Goal: Find specific page/section: Find specific page/section

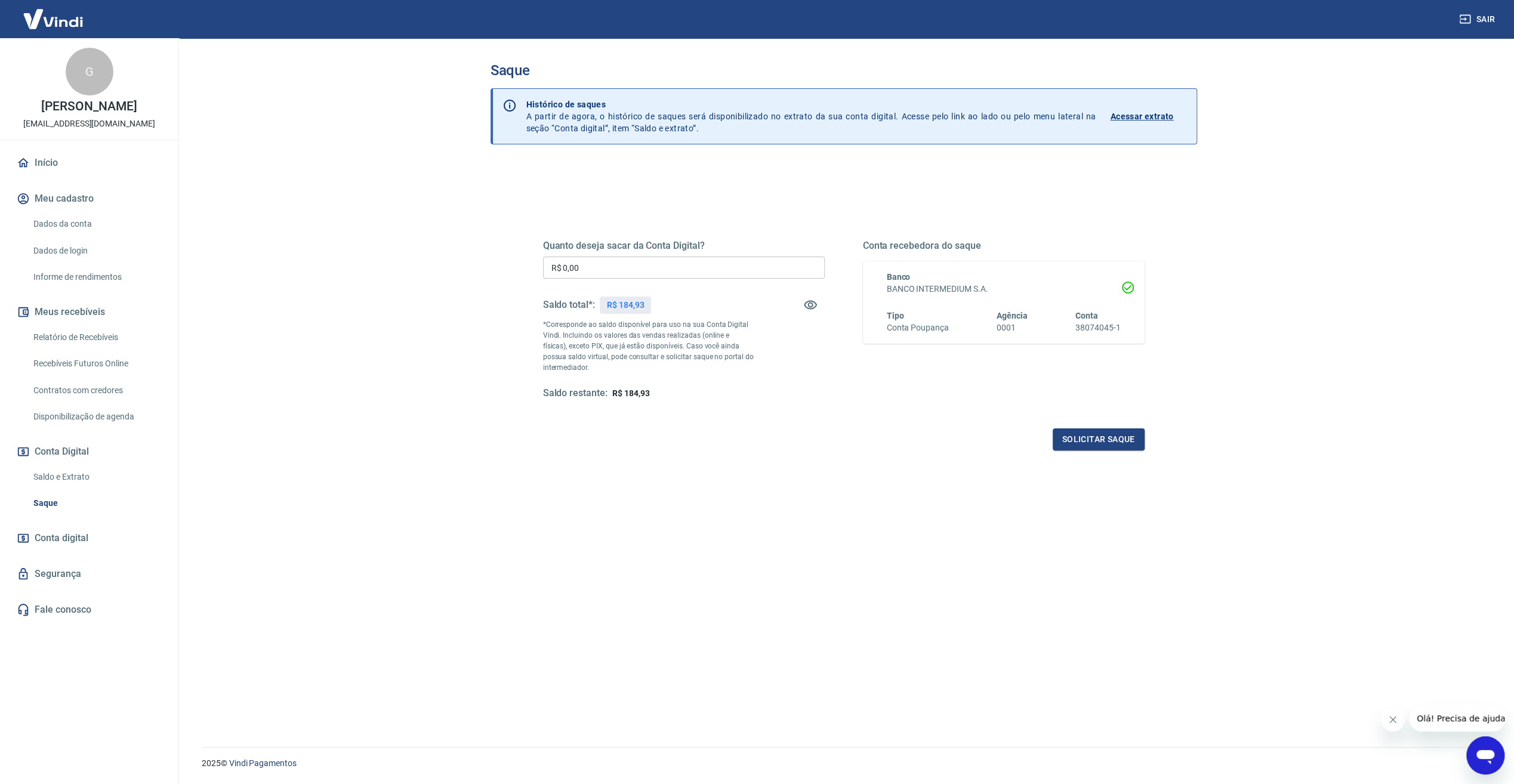
click at [85, 481] on link "Saldo e Extrato" at bounding box center [96, 476] width 136 height 25
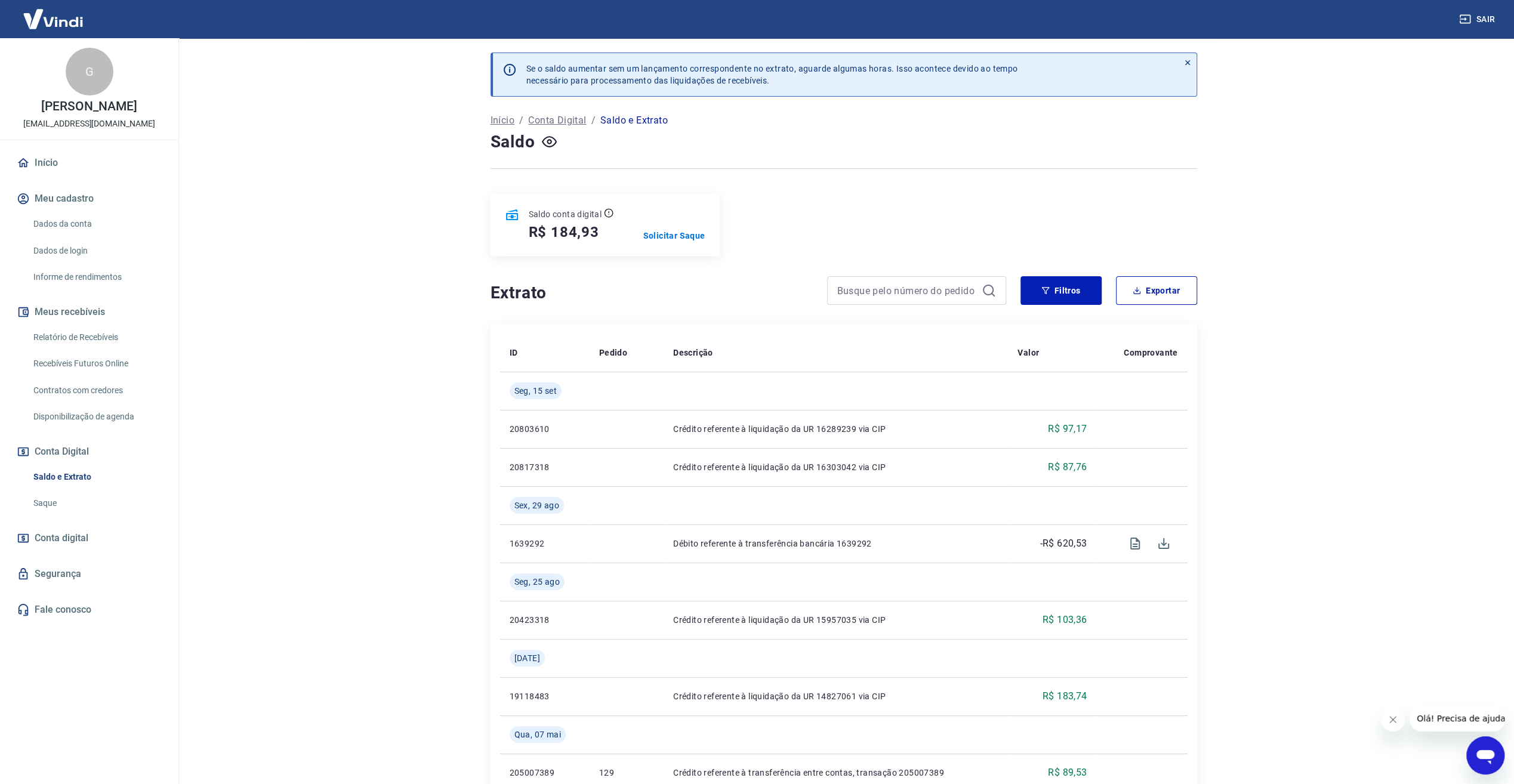
click at [507, 120] on p "Início" at bounding box center [502, 120] width 24 height 15
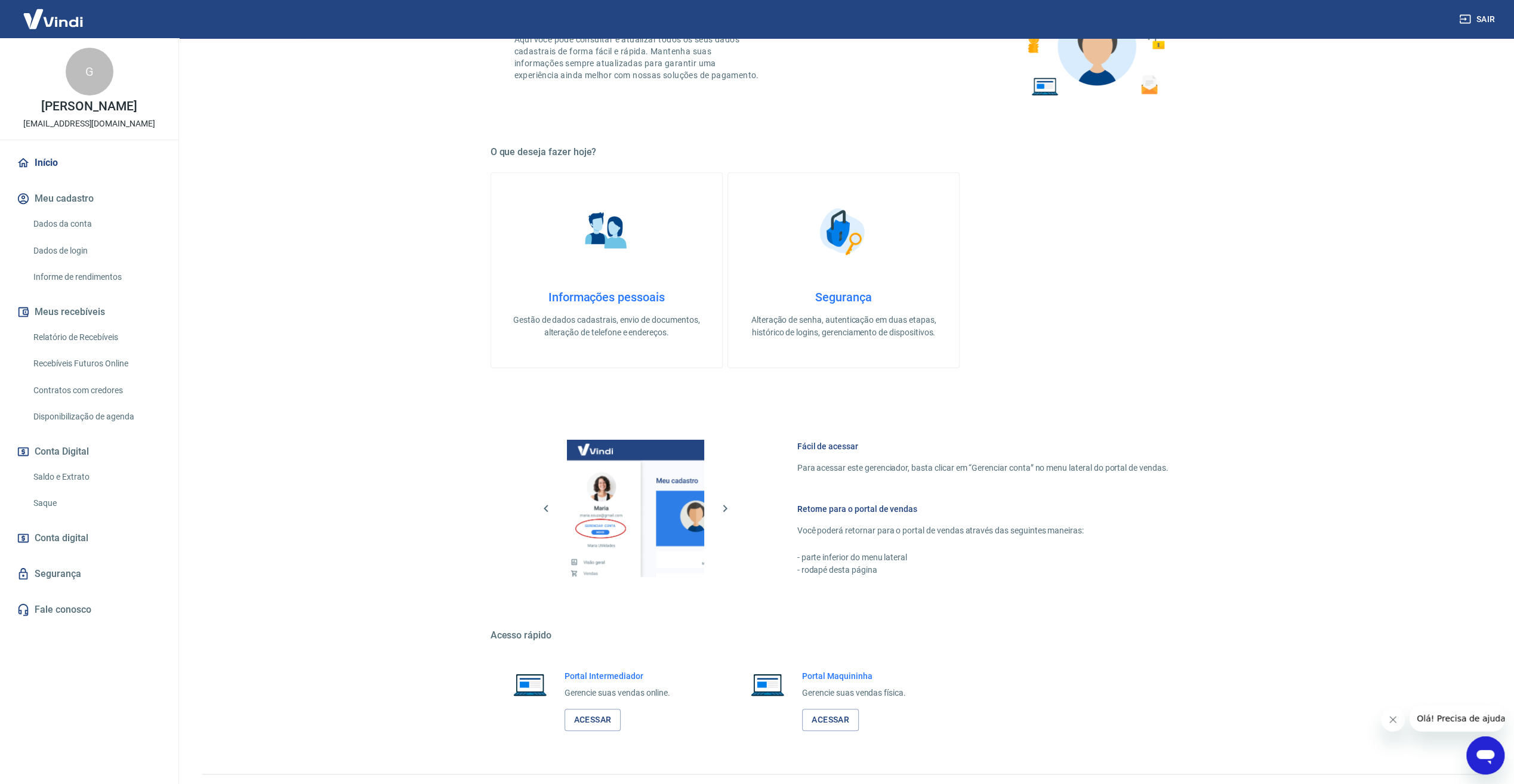
scroll to position [144, 0]
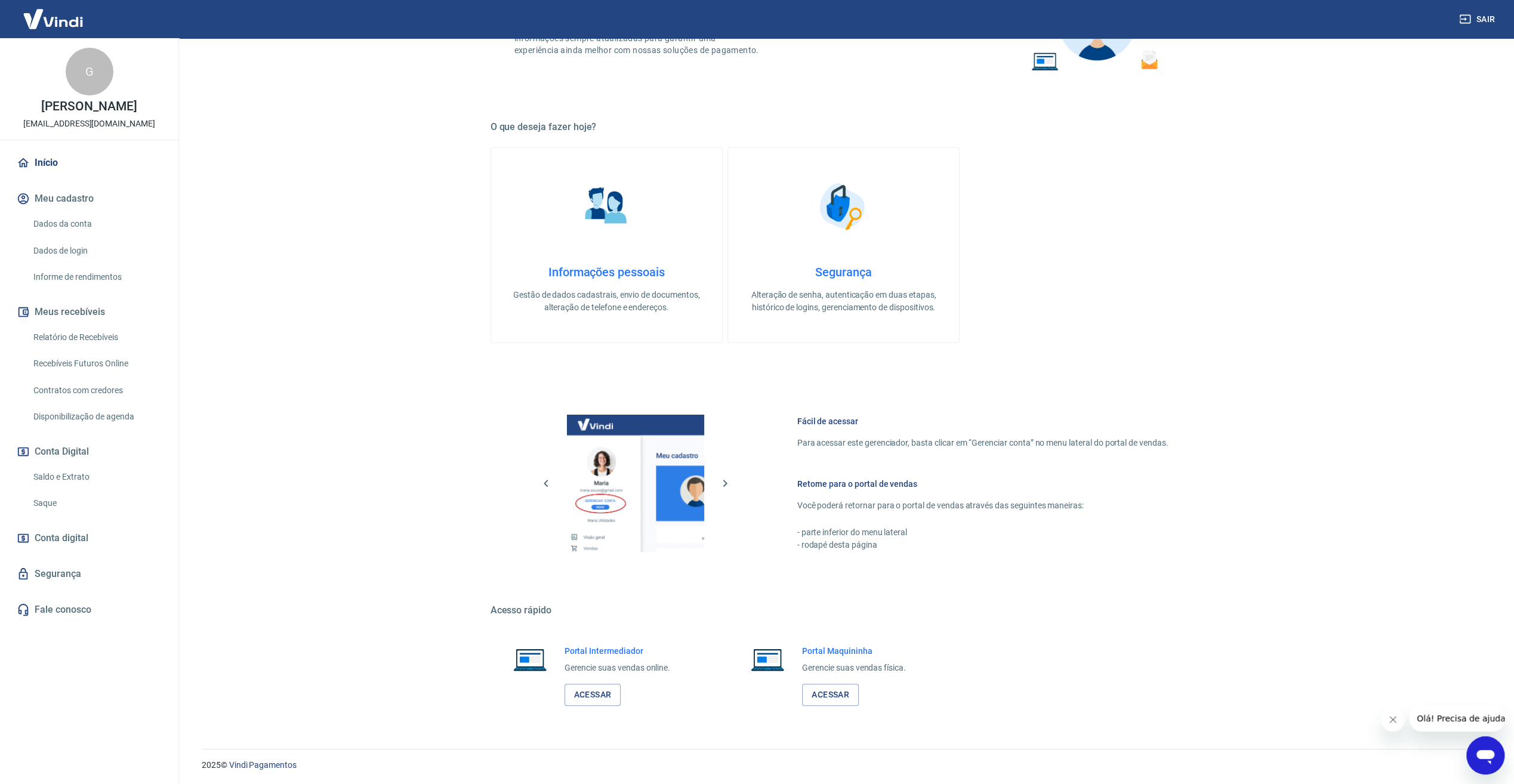
click at [79, 477] on link "Saldo e Extrato" at bounding box center [96, 476] width 136 height 25
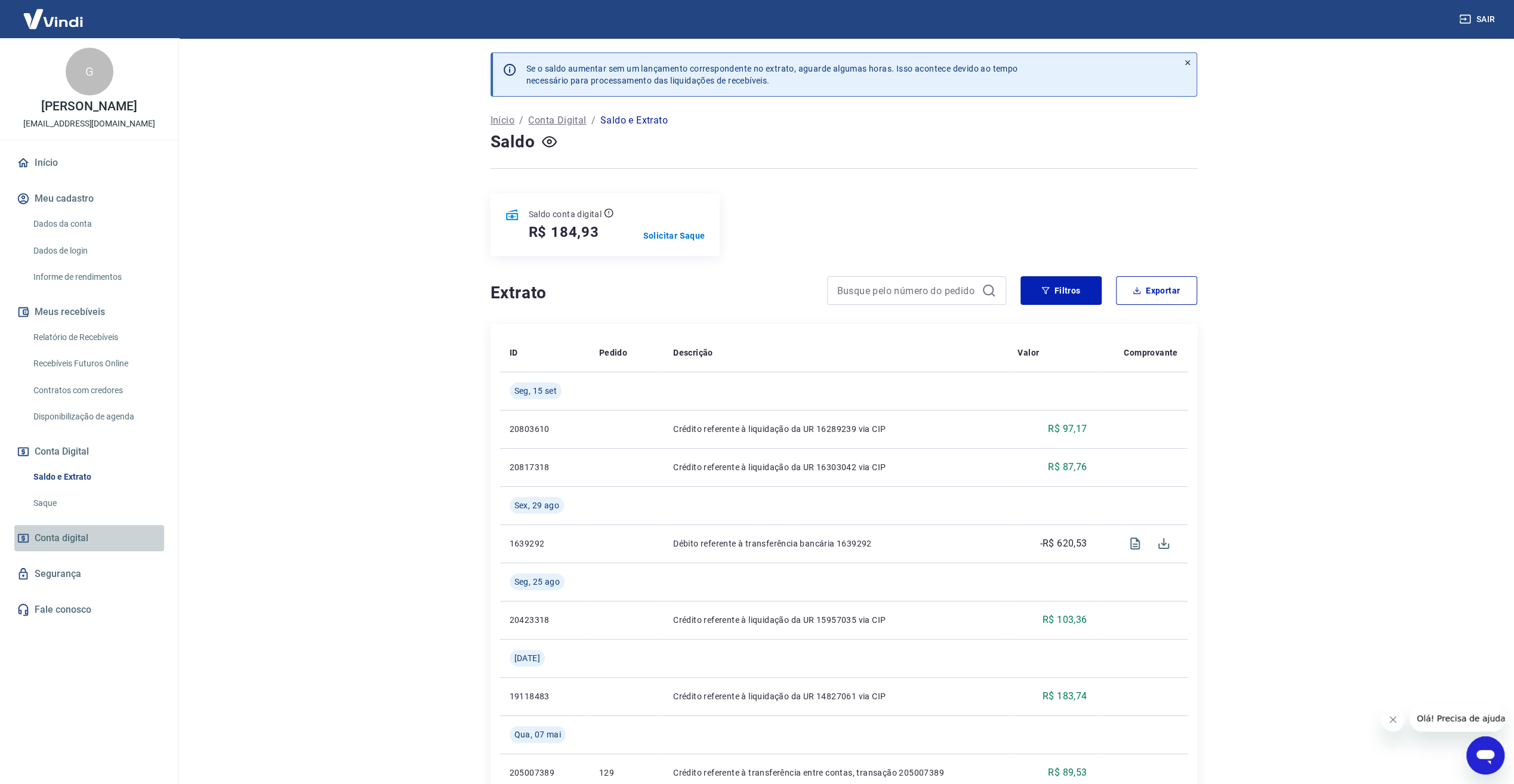
click at [71, 539] on span "Conta digital" at bounding box center [61, 538] width 54 height 17
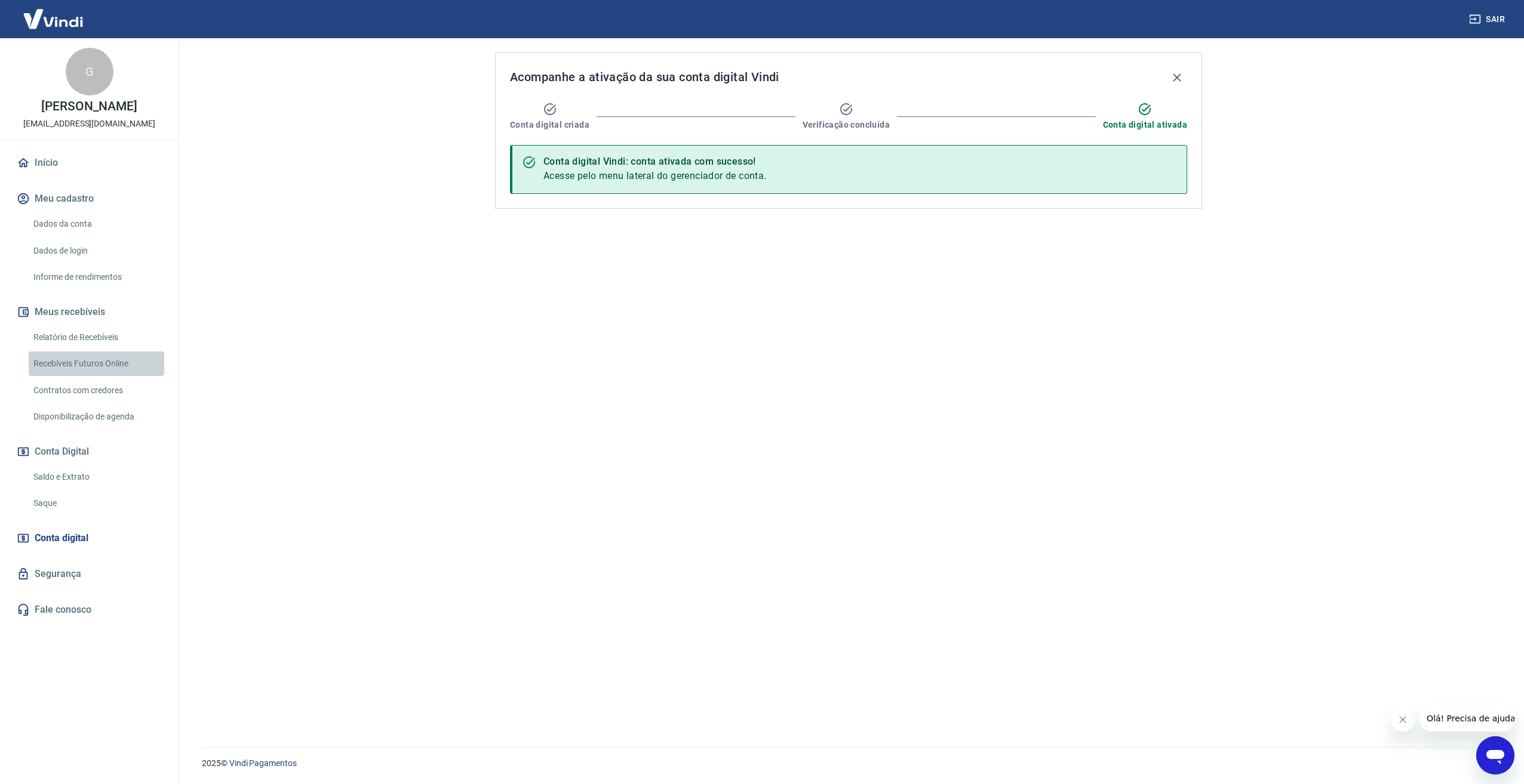
click at [101, 367] on link "Recebíveis Futuros Online" at bounding box center [96, 364] width 136 height 25
